Goal: Information Seeking & Learning: Learn about a topic

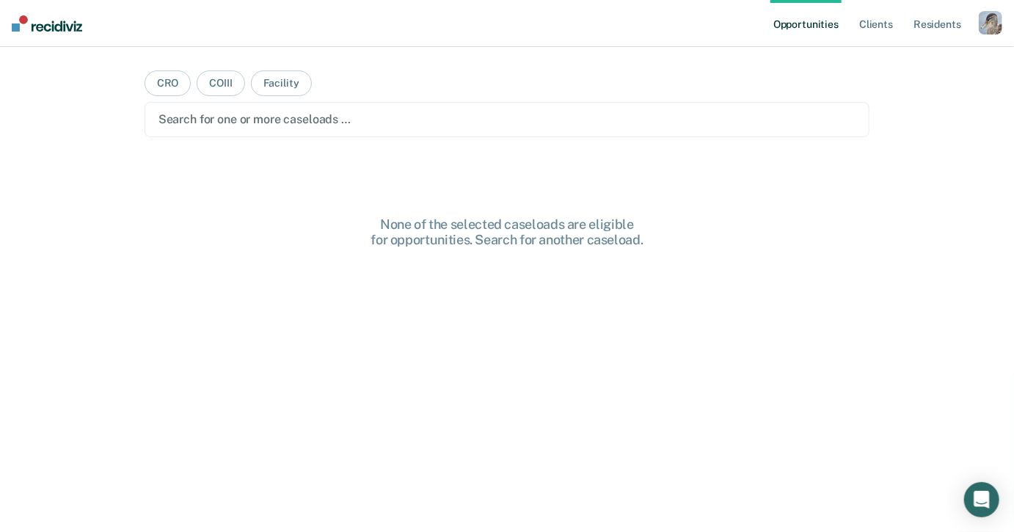
click at [524, 132] on div "Search for one or more caseloads …" at bounding box center [508, 119] width 726 height 35
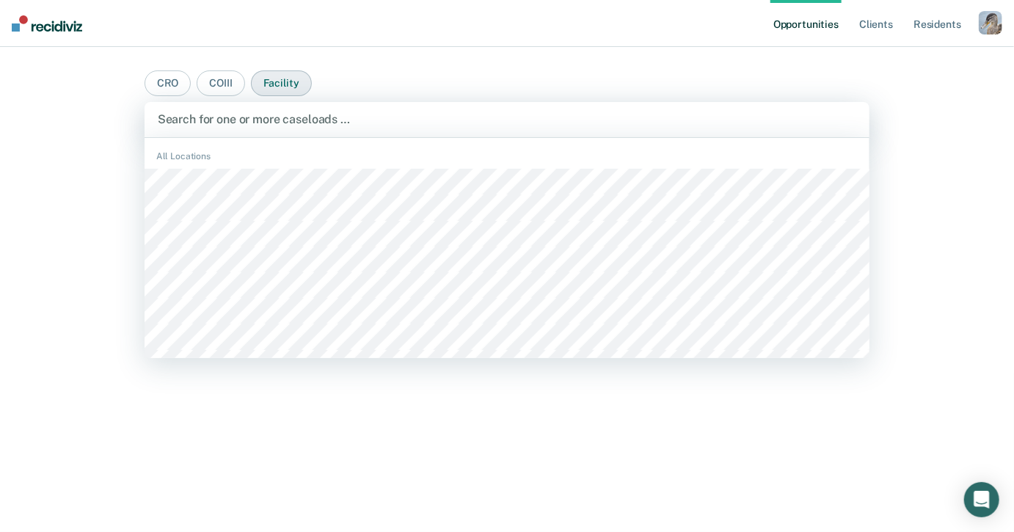
click at [266, 81] on button "Facility" at bounding box center [281, 83] width 61 height 26
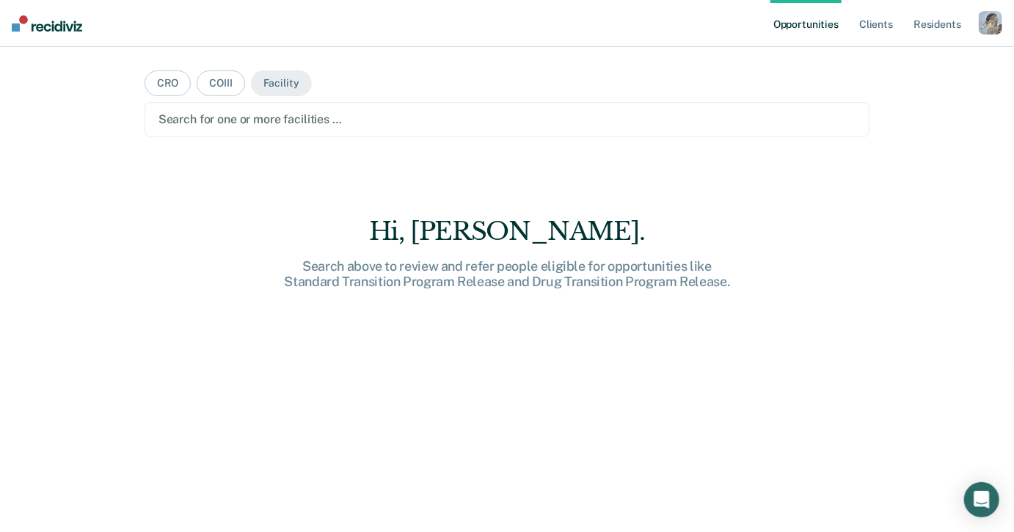
click at [255, 112] on div at bounding box center [508, 119] width 698 height 17
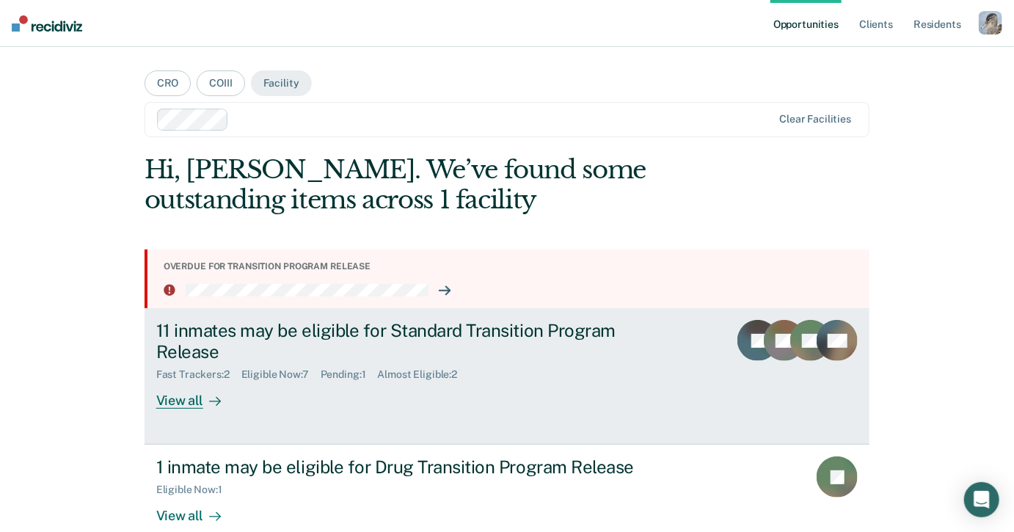
click at [368, 364] on div "Fast Trackers : 2 Eligible Now : 7 Pending : 1 Almost Eligible : 2" at bounding box center [413, 372] width 515 height 18
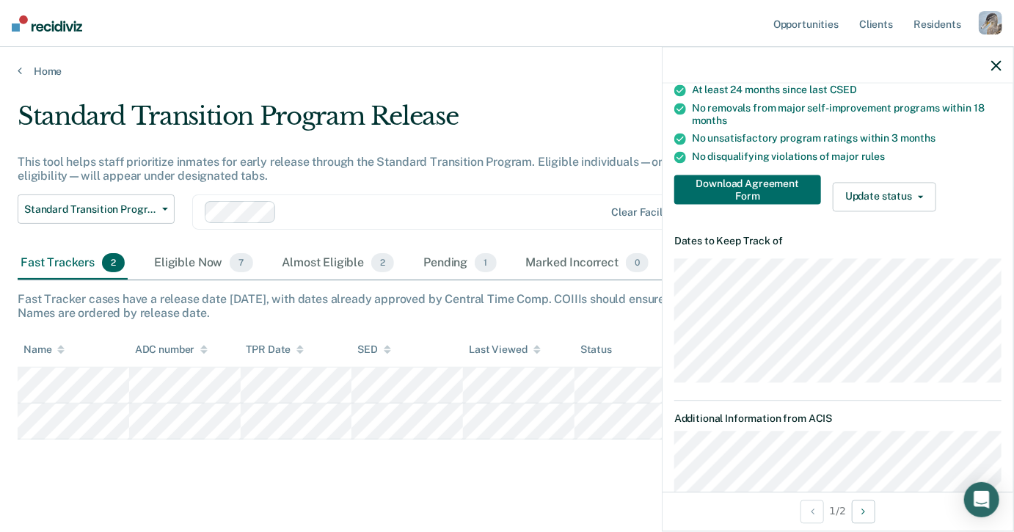
scroll to position [252, 0]
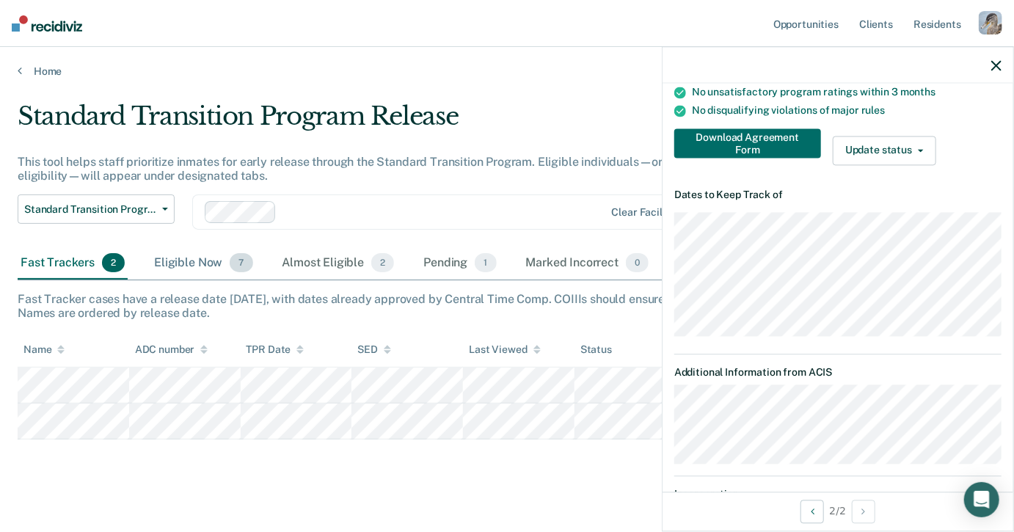
click at [214, 255] on div "Eligible Now 7" at bounding box center [203, 263] width 104 height 32
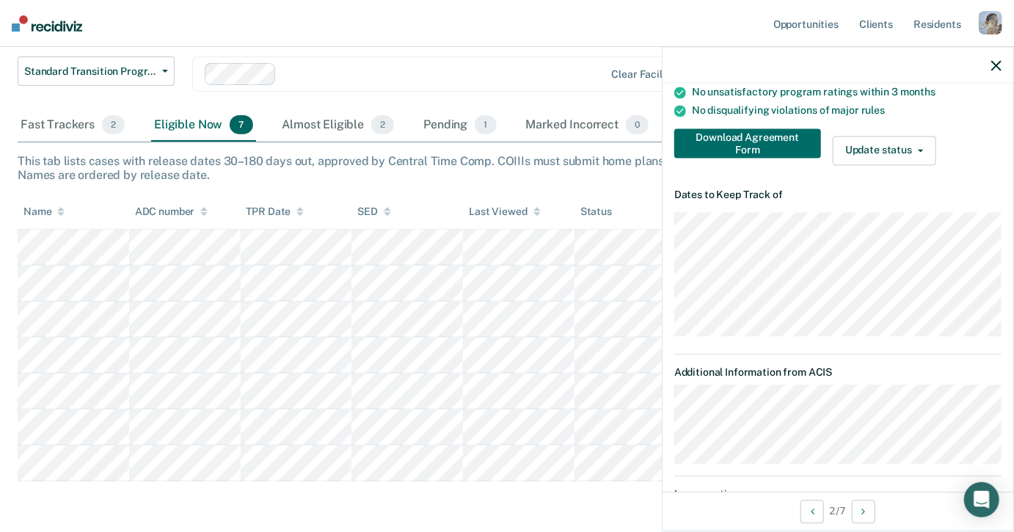
scroll to position [143, 0]
